Goal: Information Seeking & Learning: Learn about a topic

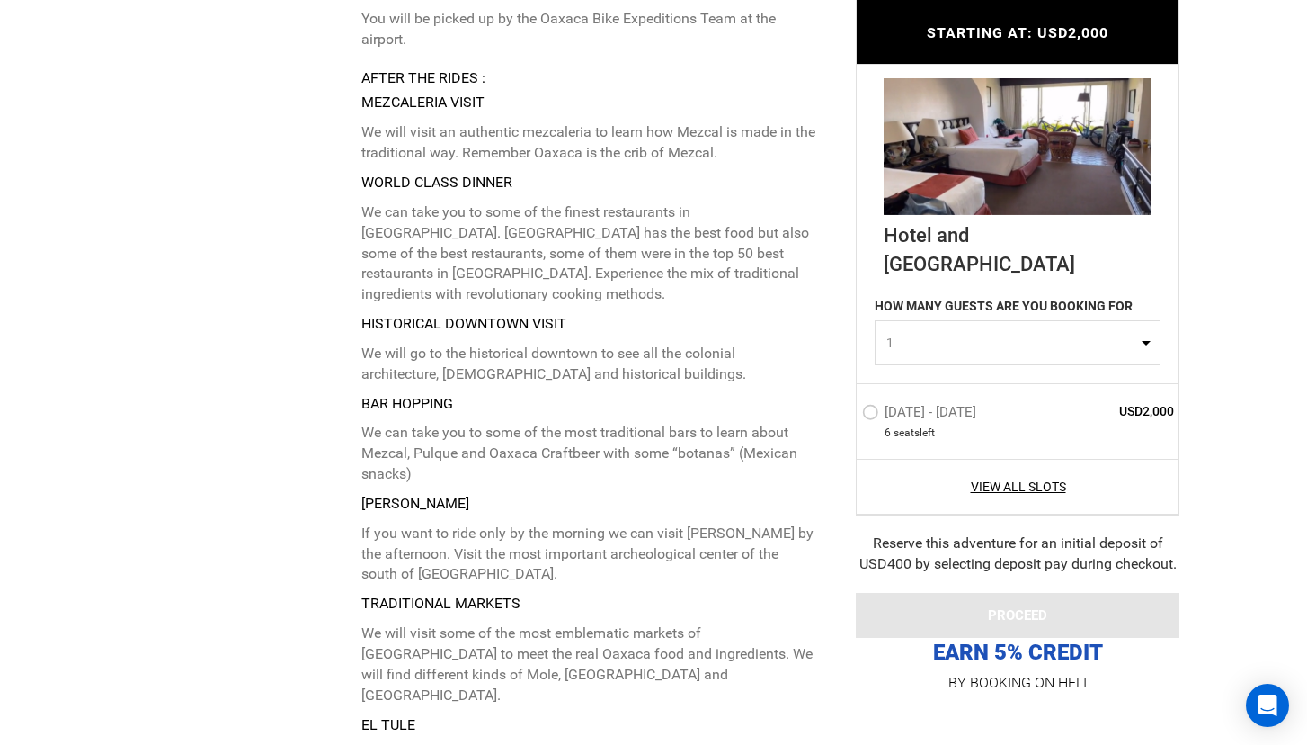
type input "Mountain Biking"
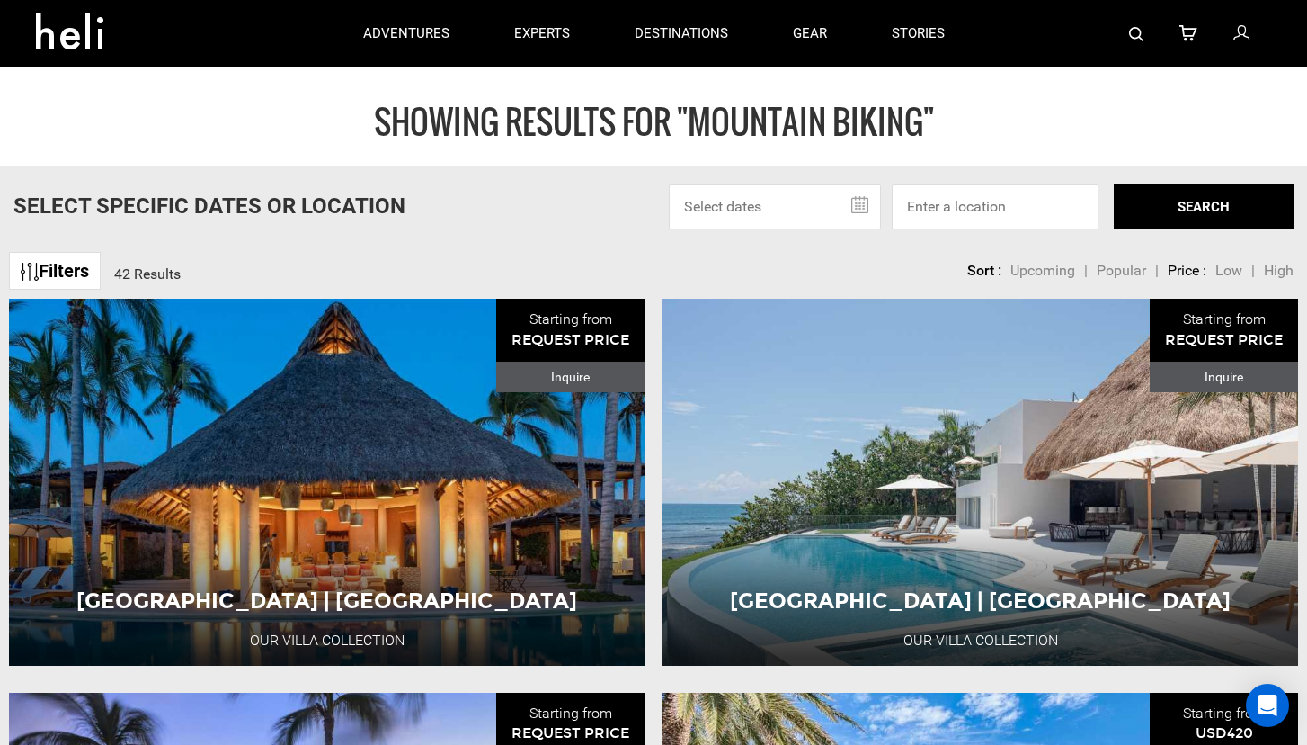
click at [853, 203] on input "text" at bounding box center [775, 206] width 212 height 45
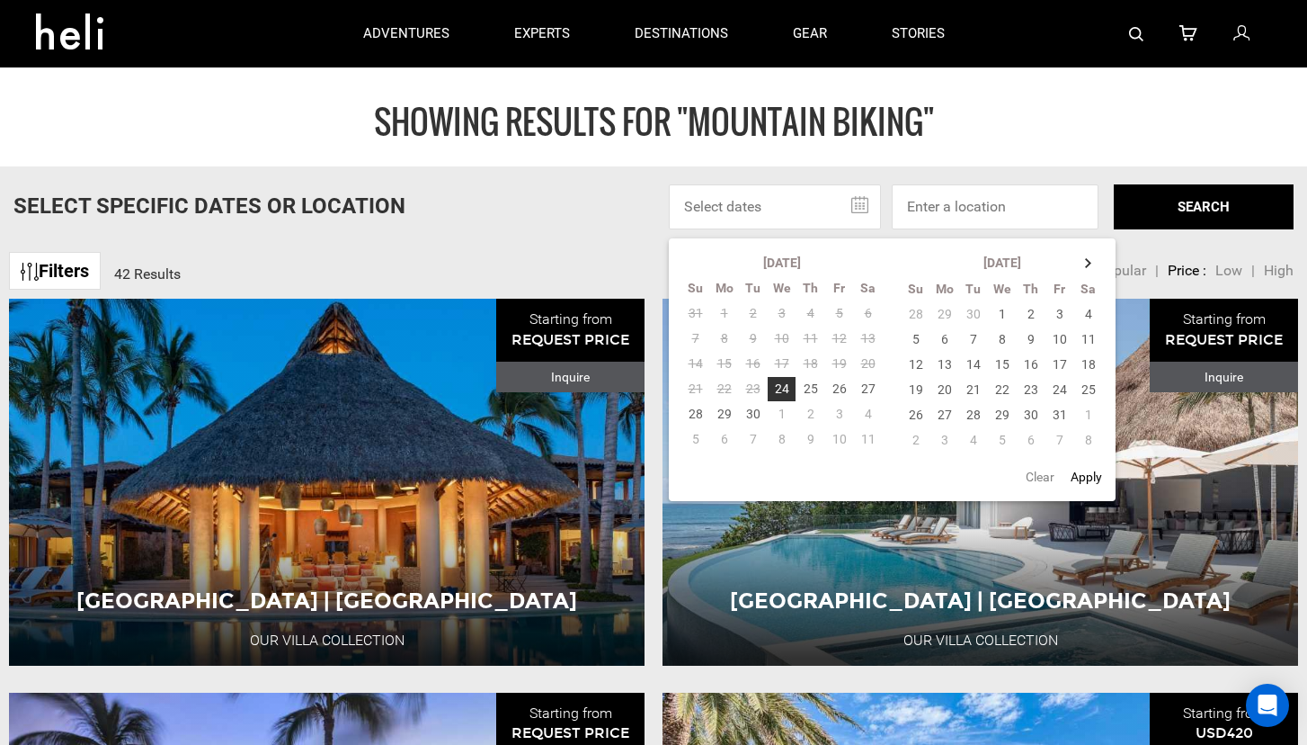
click at [596, 211] on div "Select Specific Dates Or Location [DATE] Su Mo Tu We Th Fr Sa 31 1 2 3 4 5 6 7 …" at bounding box center [653, 206] width 1307 height 45
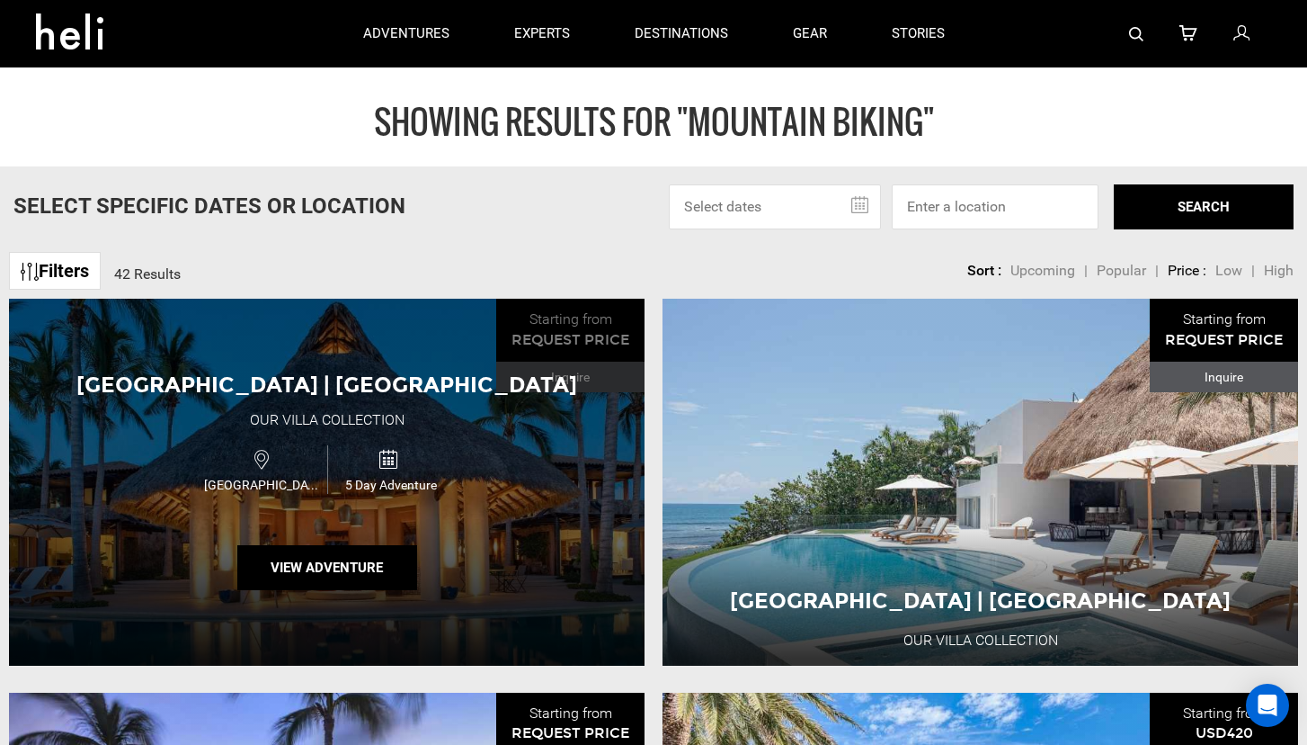
click at [555, 487] on div "[GEOGRAPHIC_DATA] | [GEOGRAPHIC_DATA] Our Villa Collection [GEOGRAPHIC_DATA] 5 …" at bounding box center [327, 482] width 636 height 366
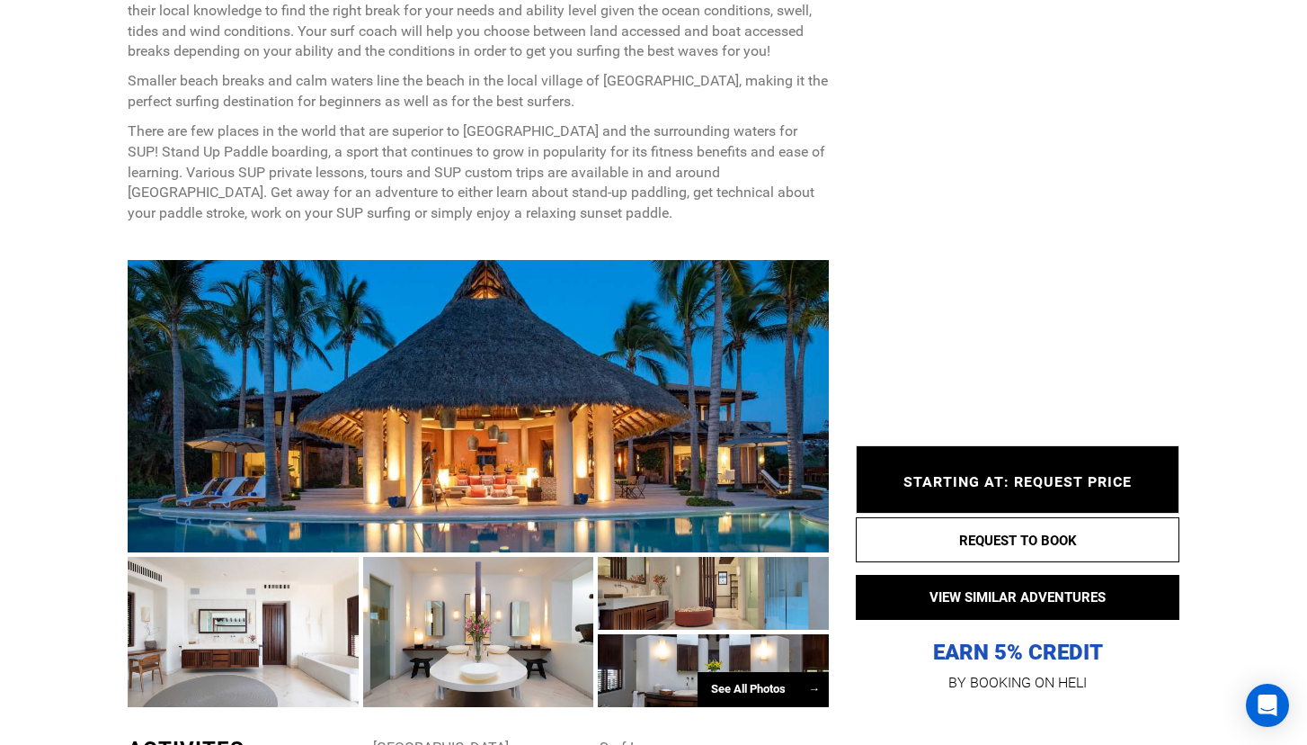
scroll to position [1209, 0]
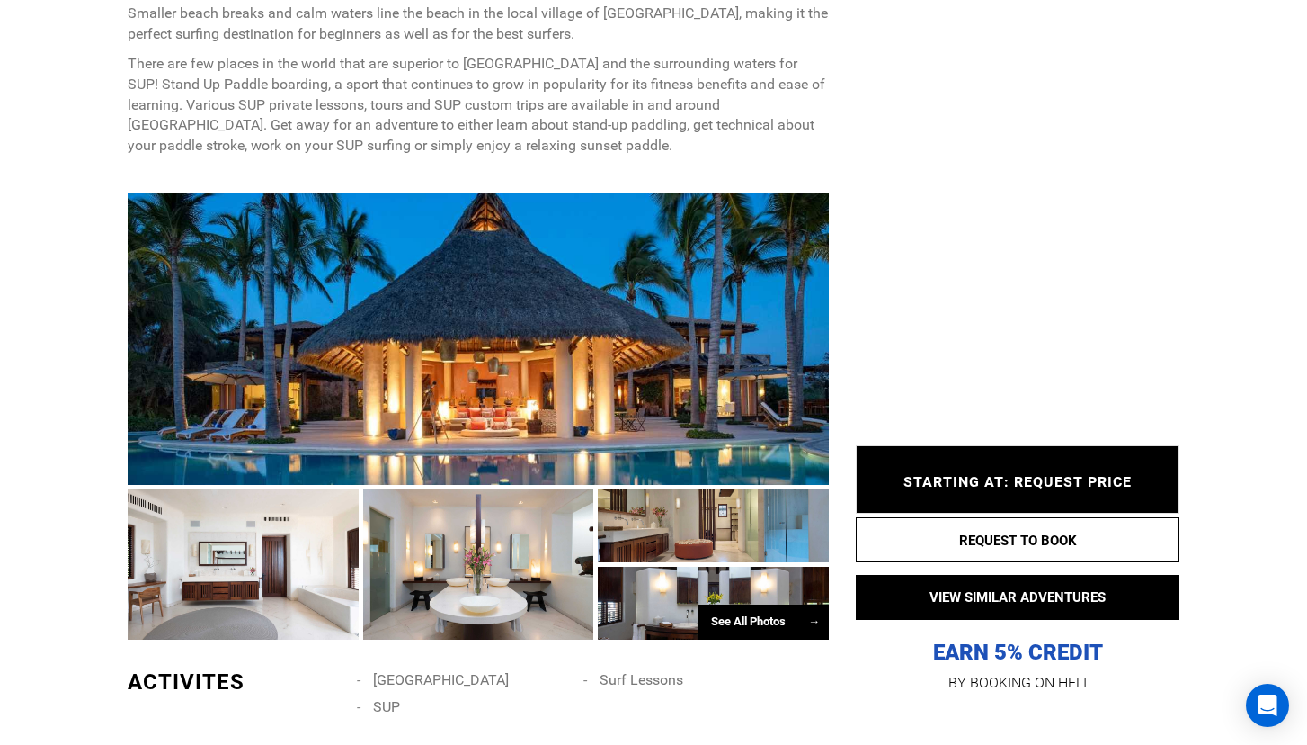
type input "Mountain Biking"
